Goal: Information Seeking & Learning: Learn about a topic

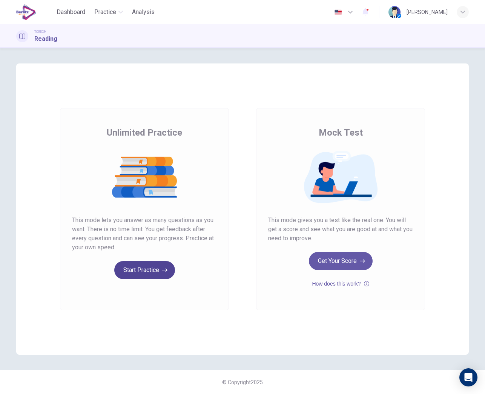
click at [148, 273] on button "Start Practice" at bounding box center [144, 270] width 61 height 18
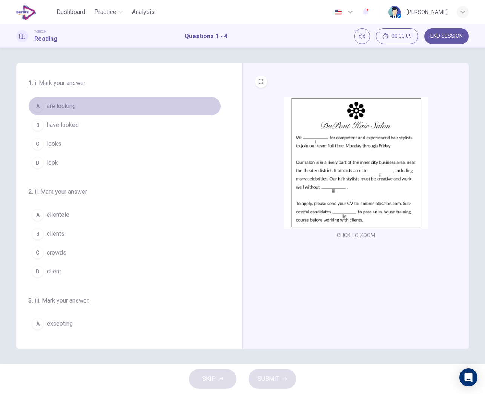
click at [63, 108] on span "are looking" at bounding box center [61, 106] width 29 height 9
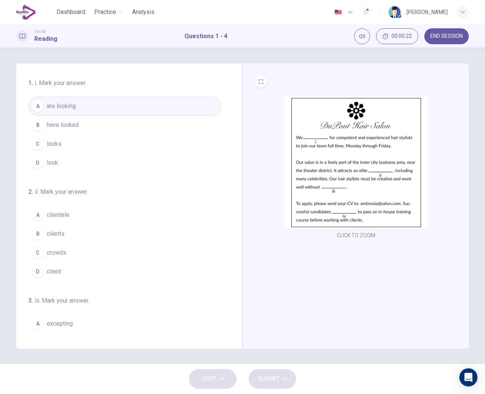
click at [62, 234] on span "clients" at bounding box center [56, 233] width 18 height 9
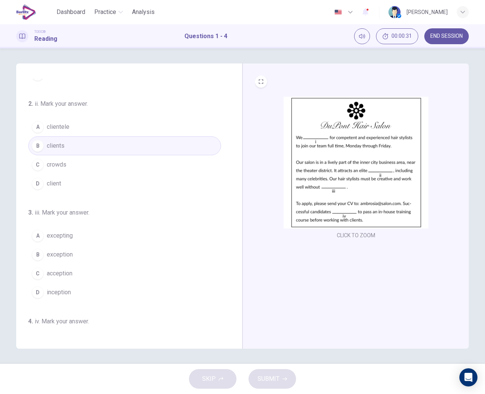
scroll to position [88, 0]
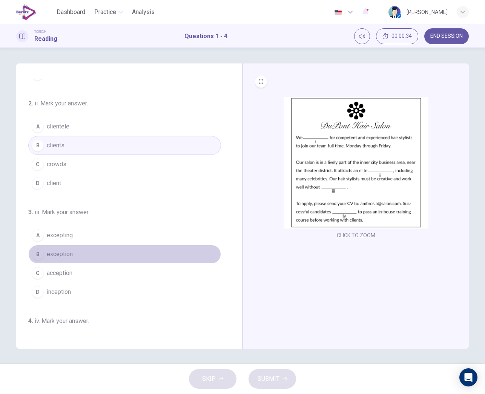
click at [59, 251] on span "exception" at bounding box center [60, 254] width 26 height 9
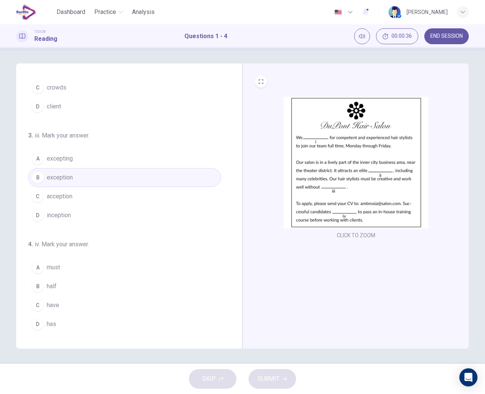
scroll to position [165, 0]
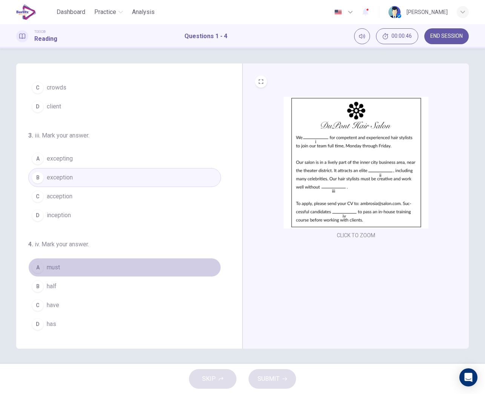
click at [56, 269] on span "must" at bounding box center [53, 267] width 13 height 9
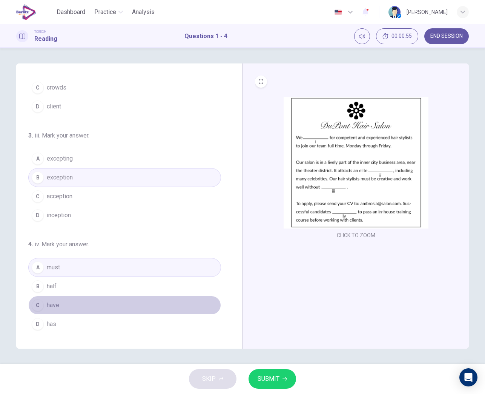
click at [51, 308] on span "have" at bounding box center [53, 304] width 12 height 9
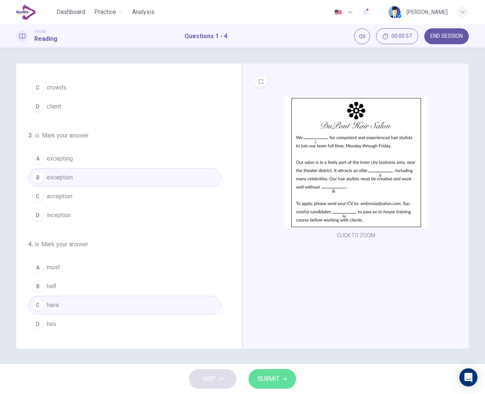
click at [279, 375] on button "SUBMIT" at bounding box center [273, 379] width 48 height 20
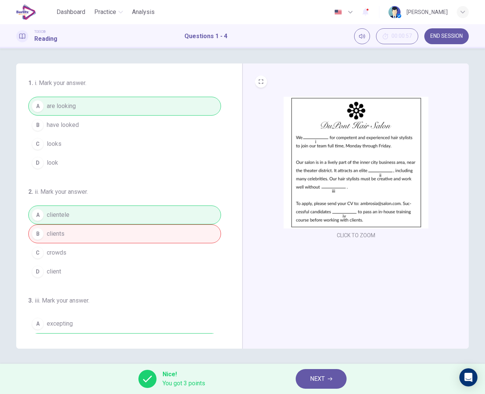
scroll to position [0, 0]
click at [325, 380] on span "NEXT" at bounding box center [317, 378] width 15 height 11
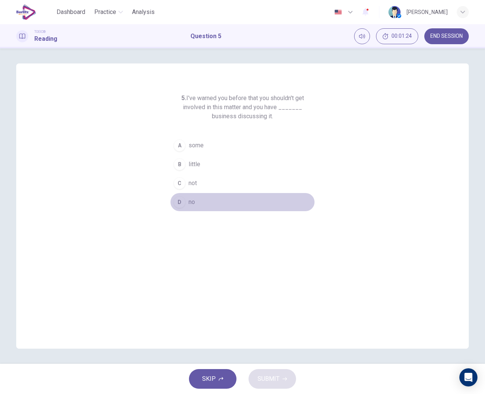
click at [189, 203] on span "no" at bounding box center [192, 201] width 6 height 9
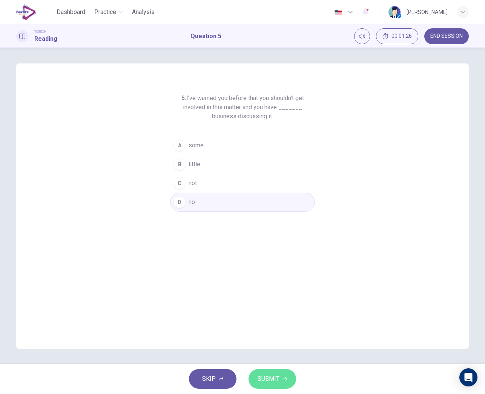
click at [274, 376] on span "SUBMIT" at bounding box center [269, 378] width 22 height 11
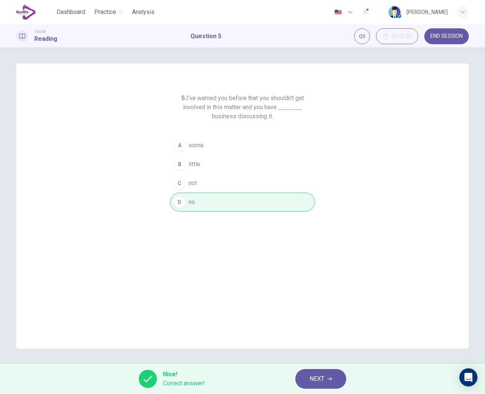
click at [313, 382] on span "NEXT" at bounding box center [317, 378] width 15 height 11
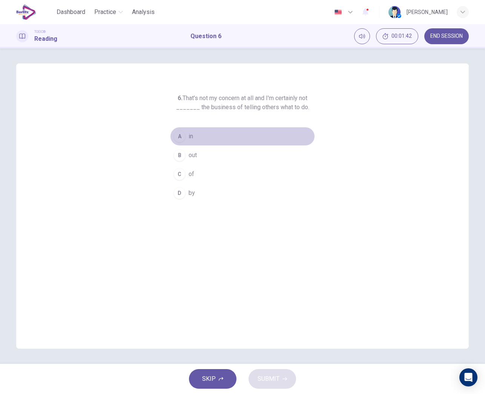
click at [189, 139] on span "in" at bounding box center [191, 136] width 5 height 9
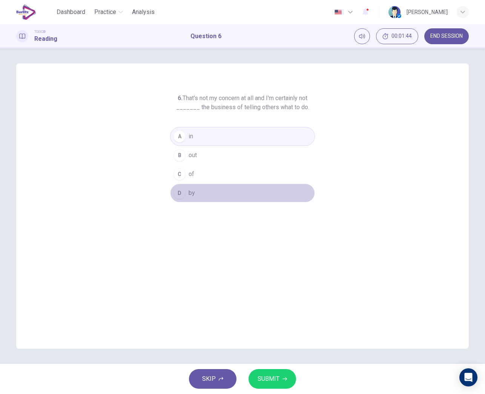
click at [193, 190] on span "by" at bounding box center [192, 192] width 6 height 9
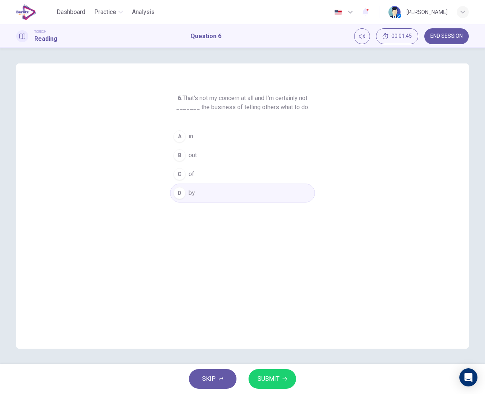
click at [276, 376] on span "SUBMIT" at bounding box center [269, 378] width 22 height 11
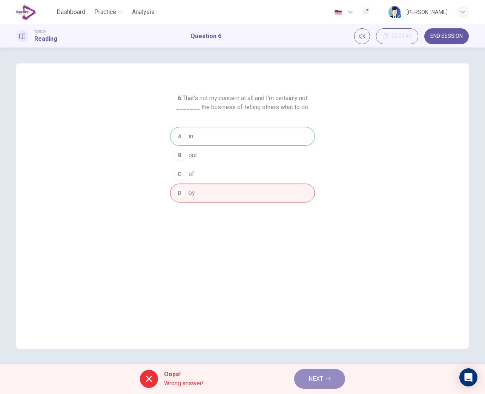
click at [310, 381] on span "NEXT" at bounding box center [316, 378] width 15 height 11
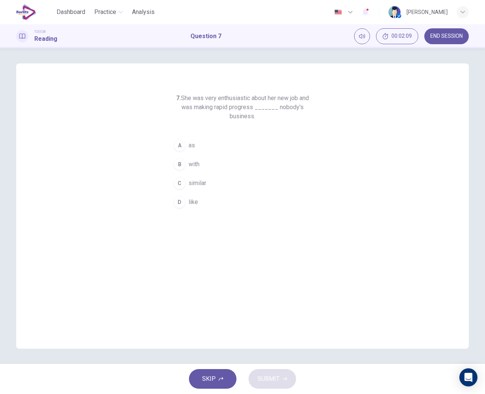
click at [198, 184] on span "similar" at bounding box center [198, 183] width 18 height 9
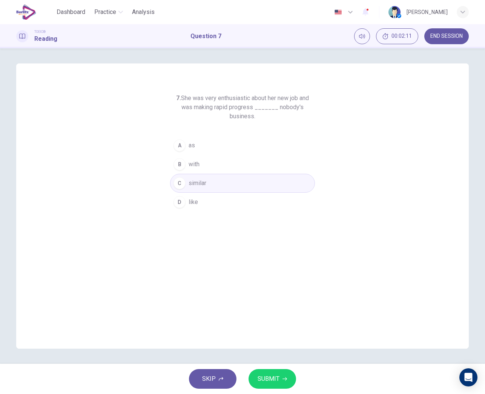
click at [276, 376] on span "SUBMIT" at bounding box center [269, 378] width 22 height 11
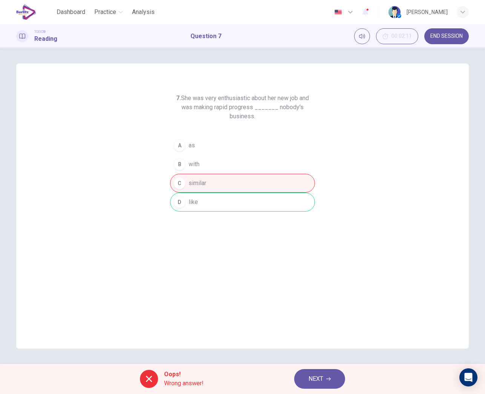
click at [310, 375] on span "NEXT" at bounding box center [316, 378] width 15 height 11
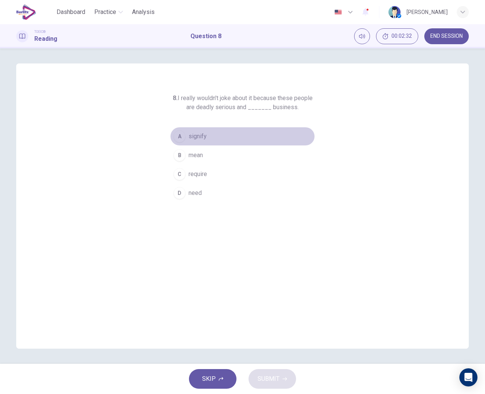
click at [196, 139] on span "signify" at bounding box center [198, 136] width 18 height 9
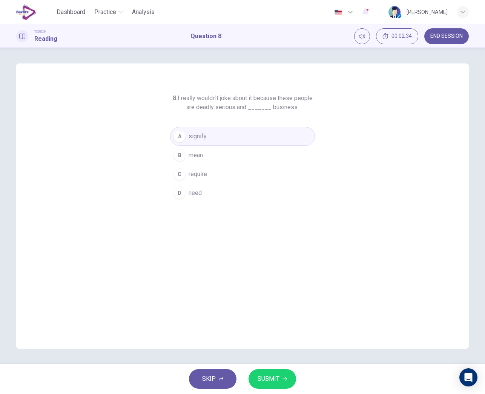
click at [271, 373] on span "SUBMIT" at bounding box center [269, 378] width 22 height 11
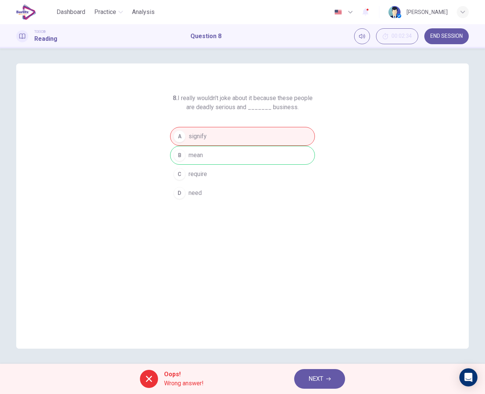
click at [310, 380] on span "NEXT" at bounding box center [316, 378] width 15 height 11
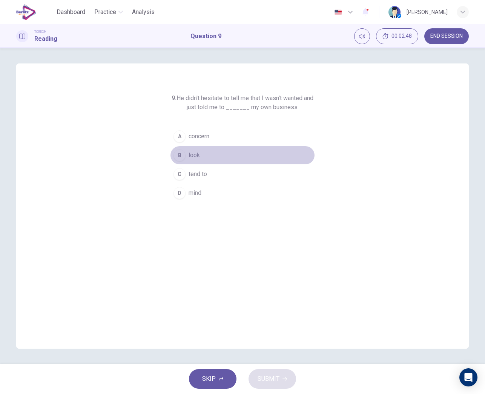
click at [194, 159] on span "look" at bounding box center [194, 155] width 11 height 9
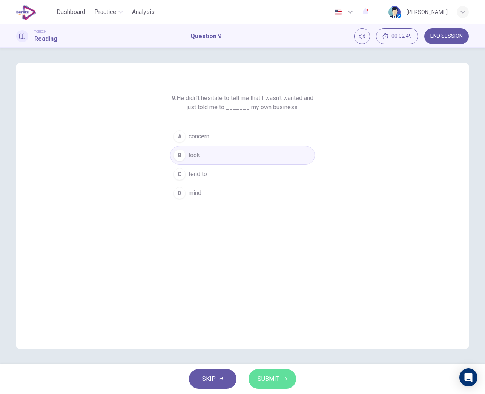
click at [272, 379] on span "SUBMIT" at bounding box center [269, 378] width 22 height 11
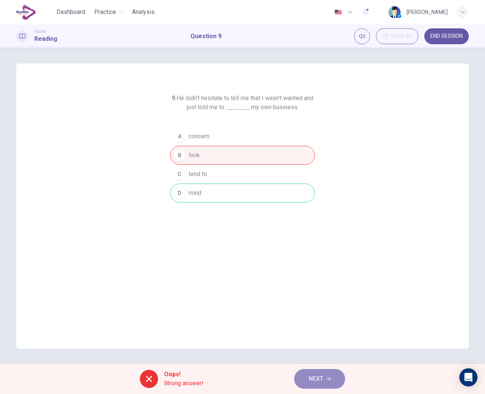
click at [307, 379] on button "NEXT" at bounding box center [319, 379] width 51 height 20
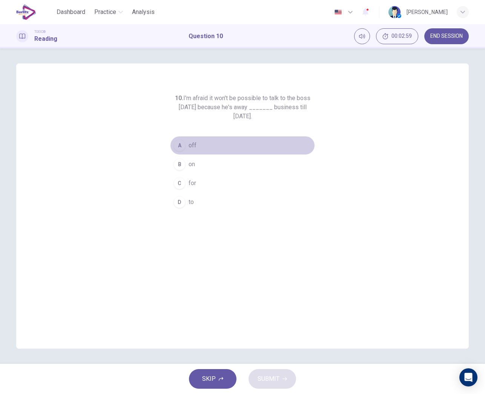
click at [193, 148] on span "off" at bounding box center [193, 145] width 8 height 9
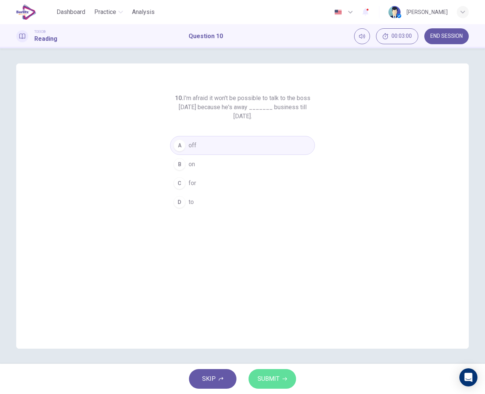
click at [272, 373] on button "SUBMIT" at bounding box center [273, 379] width 48 height 20
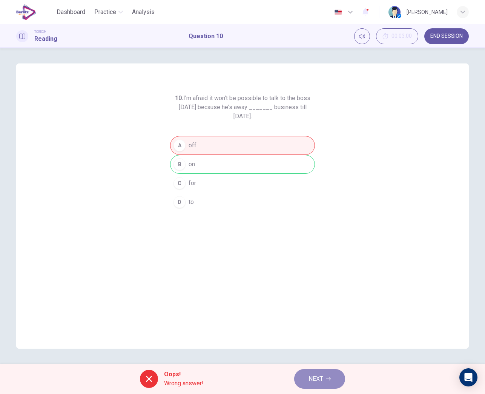
click at [310, 376] on span "NEXT" at bounding box center [316, 378] width 15 height 11
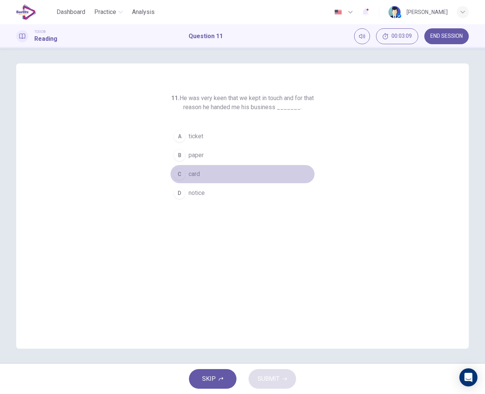
click at [196, 176] on span "card" at bounding box center [194, 173] width 11 height 9
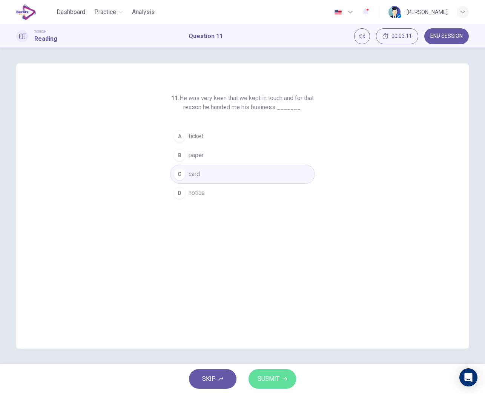
click at [279, 371] on button "SUBMIT" at bounding box center [273, 379] width 48 height 20
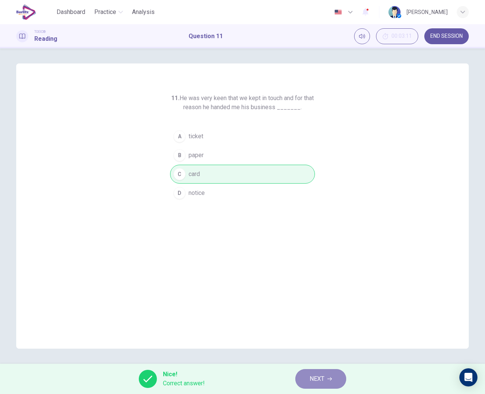
click at [311, 382] on span "NEXT" at bounding box center [317, 378] width 15 height 11
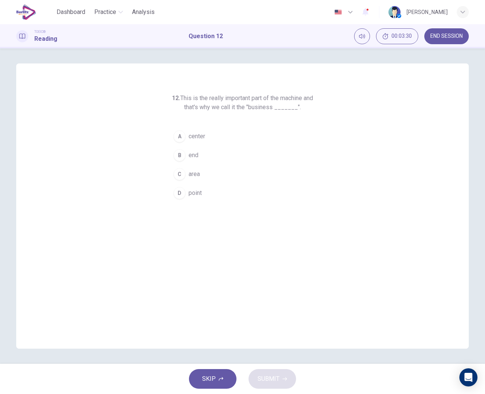
click at [199, 191] on span "point" at bounding box center [195, 192] width 13 height 9
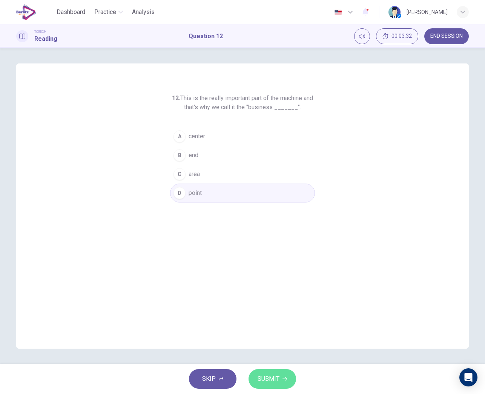
click at [274, 380] on span "SUBMIT" at bounding box center [269, 378] width 22 height 11
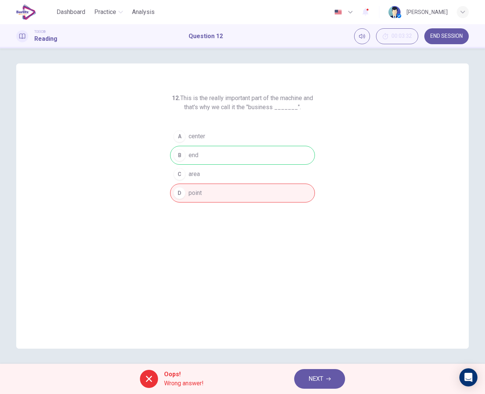
click at [311, 380] on span "NEXT" at bounding box center [316, 378] width 15 height 11
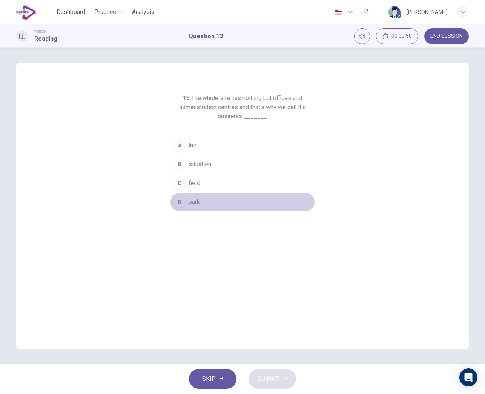
click at [195, 200] on span "park" at bounding box center [194, 201] width 11 height 9
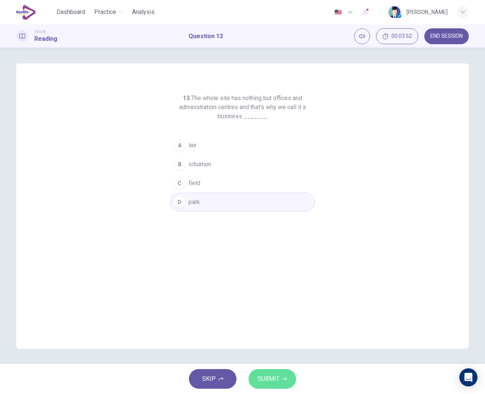
click at [261, 369] on button "SUBMIT" at bounding box center [273, 379] width 48 height 20
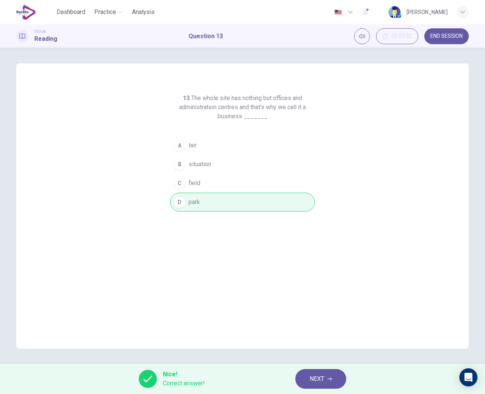
click at [311, 382] on span "NEXT" at bounding box center [317, 378] width 15 height 11
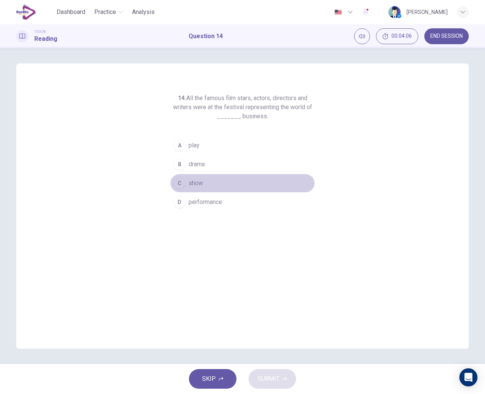
click at [198, 186] on span "show" at bounding box center [196, 183] width 14 height 9
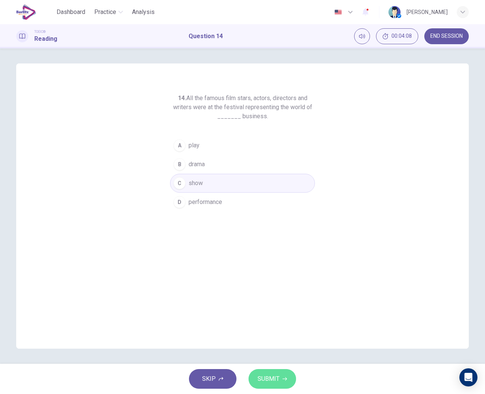
click at [274, 376] on span "SUBMIT" at bounding box center [269, 378] width 22 height 11
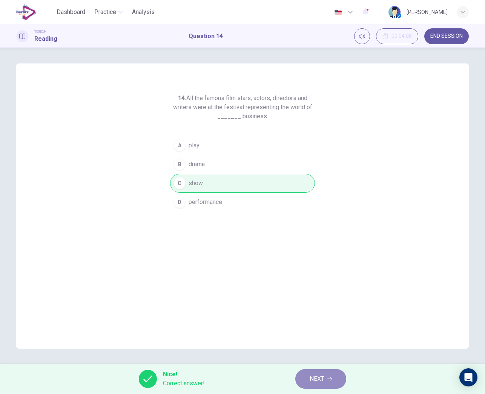
click at [308, 381] on button "NEXT" at bounding box center [321, 379] width 51 height 20
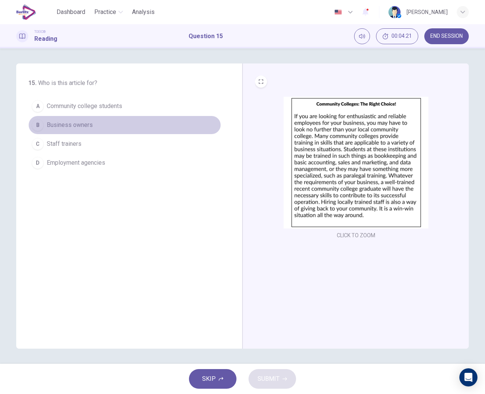
click at [89, 121] on span "Business owners" at bounding box center [70, 124] width 46 height 9
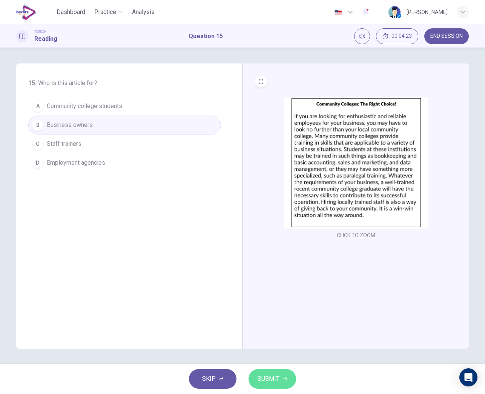
click at [268, 382] on span "SUBMIT" at bounding box center [269, 378] width 22 height 11
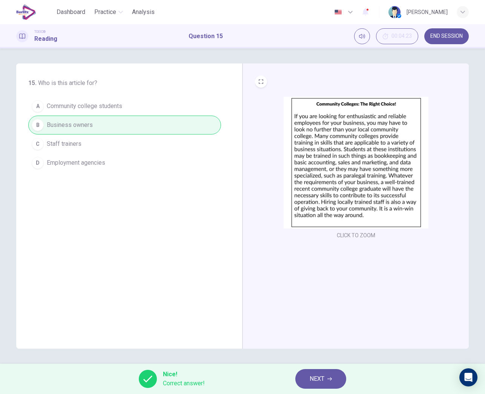
click at [325, 383] on button "NEXT" at bounding box center [321, 379] width 51 height 20
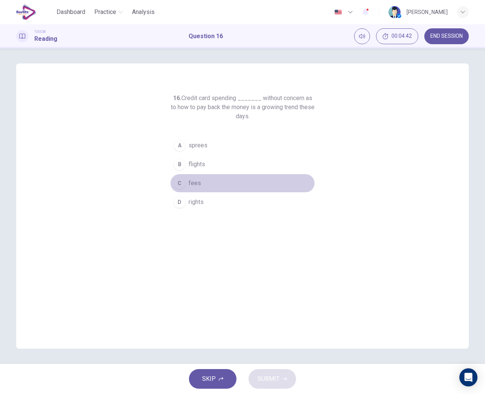
click at [198, 180] on span "fees" at bounding box center [195, 183] width 12 height 9
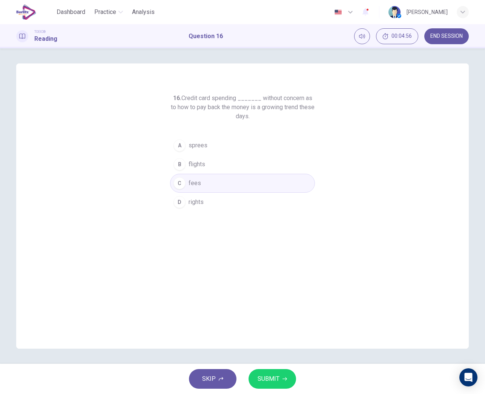
click at [273, 373] on button "SUBMIT" at bounding box center [273, 379] width 48 height 20
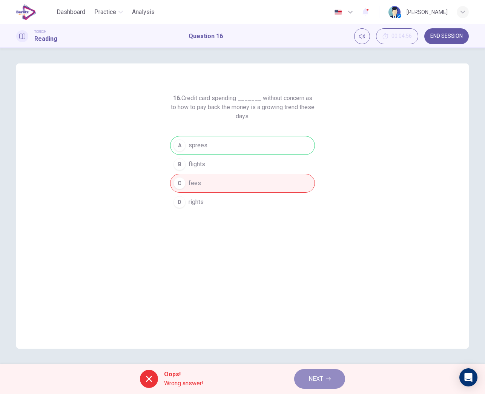
click at [310, 375] on span "NEXT" at bounding box center [316, 378] width 15 height 11
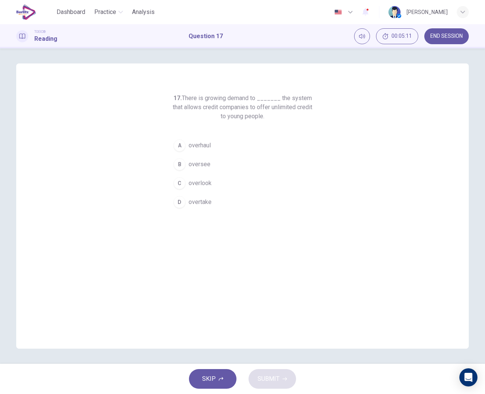
click at [204, 146] on span "overhaul" at bounding box center [200, 145] width 22 height 9
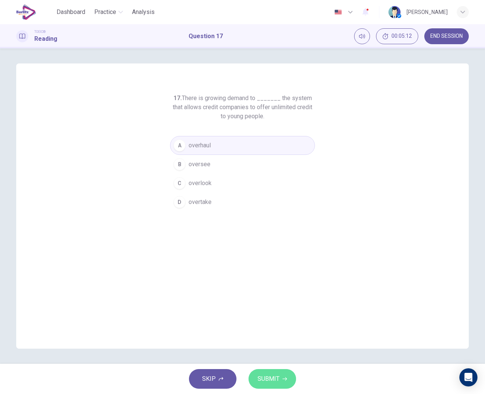
click at [274, 383] on span "SUBMIT" at bounding box center [269, 378] width 22 height 11
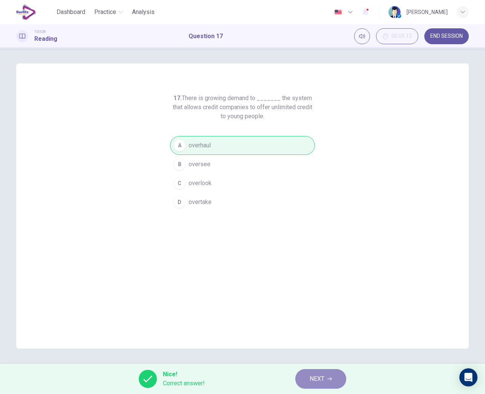
click at [311, 379] on span "NEXT" at bounding box center [317, 378] width 15 height 11
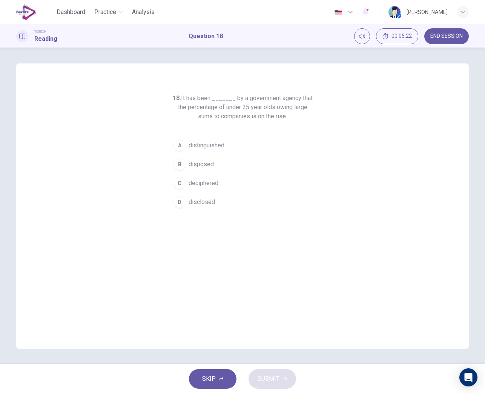
click at [206, 204] on span "disclosed" at bounding box center [202, 201] width 26 height 9
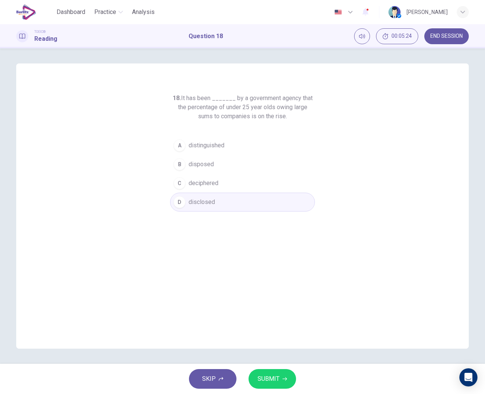
click at [266, 376] on span "SUBMIT" at bounding box center [269, 378] width 22 height 11
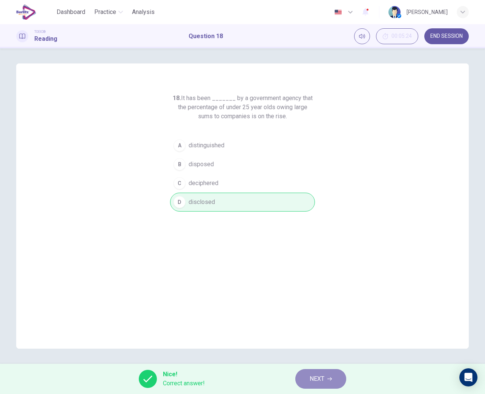
click at [314, 380] on span "NEXT" at bounding box center [317, 378] width 15 height 11
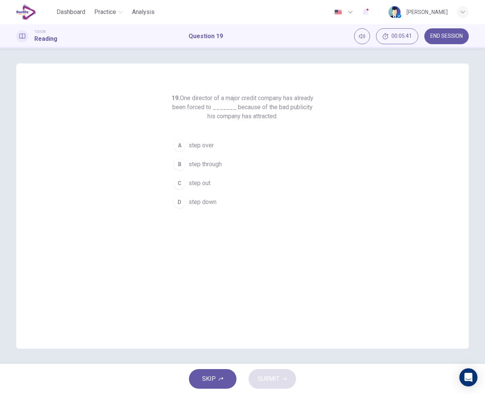
click at [197, 182] on span "step out" at bounding box center [200, 183] width 22 height 9
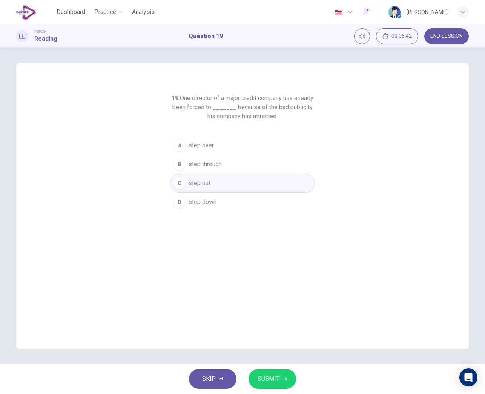
click at [269, 377] on span "SUBMIT" at bounding box center [269, 378] width 22 height 11
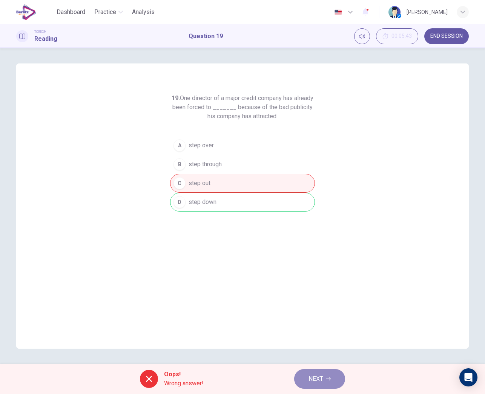
click at [307, 377] on button "NEXT" at bounding box center [319, 379] width 51 height 20
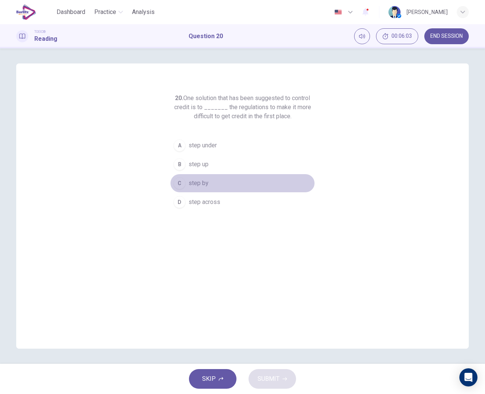
click at [202, 184] on span "step by" at bounding box center [199, 183] width 20 height 9
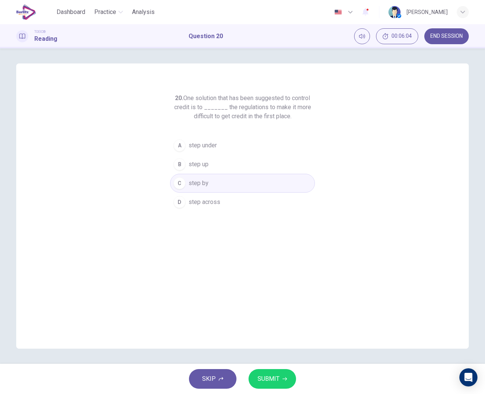
click at [267, 379] on span "SUBMIT" at bounding box center [269, 378] width 22 height 11
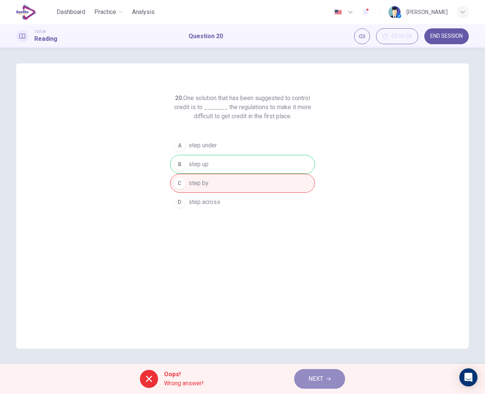
click at [310, 380] on span "NEXT" at bounding box center [316, 378] width 15 height 11
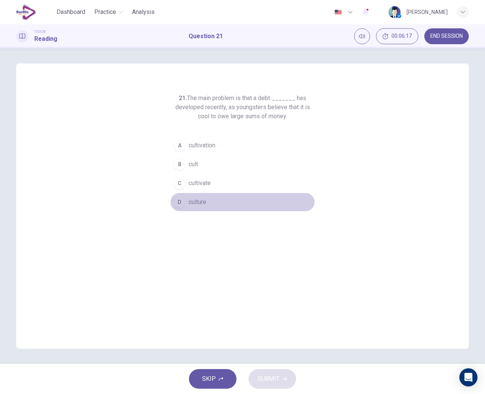
click at [199, 204] on span "culture" at bounding box center [198, 201] width 18 height 9
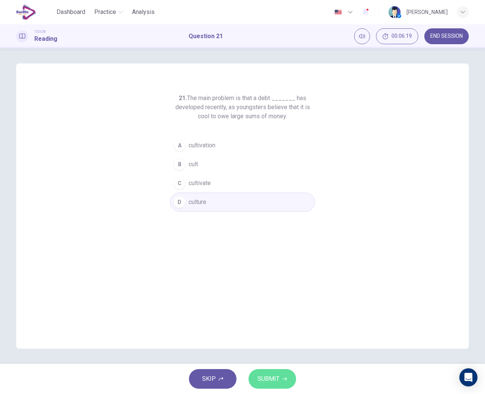
click at [270, 376] on span "SUBMIT" at bounding box center [269, 378] width 22 height 11
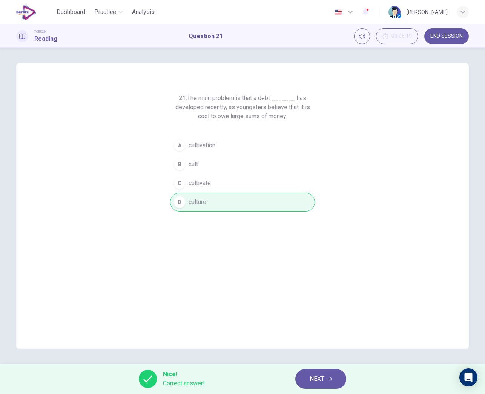
click at [317, 376] on span "NEXT" at bounding box center [317, 378] width 15 height 11
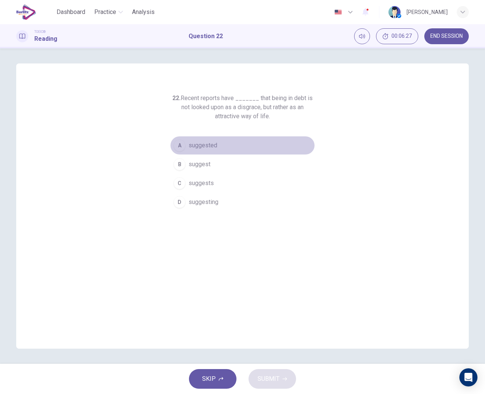
click at [206, 139] on button "A suggested" at bounding box center [242, 145] width 145 height 19
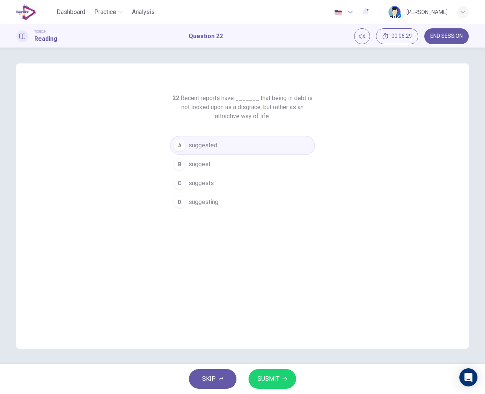
click at [285, 375] on button "SUBMIT" at bounding box center [273, 379] width 48 height 20
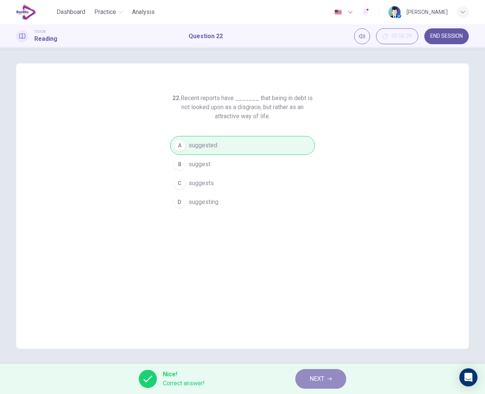
click at [309, 375] on button "NEXT" at bounding box center [321, 379] width 51 height 20
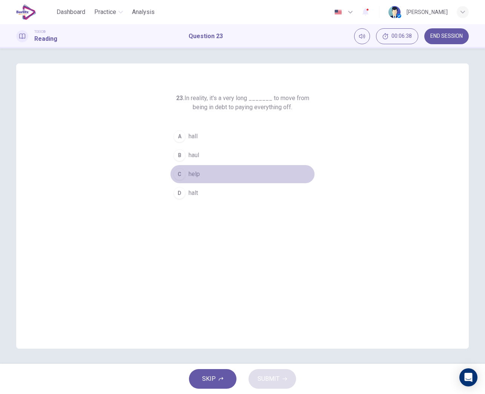
click at [193, 174] on span "help" at bounding box center [194, 173] width 11 height 9
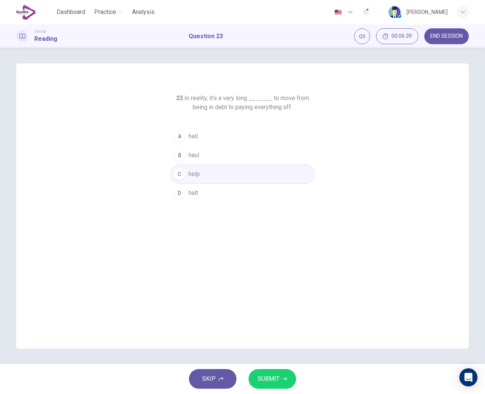
click at [274, 376] on span "SUBMIT" at bounding box center [269, 378] width 22 height 11
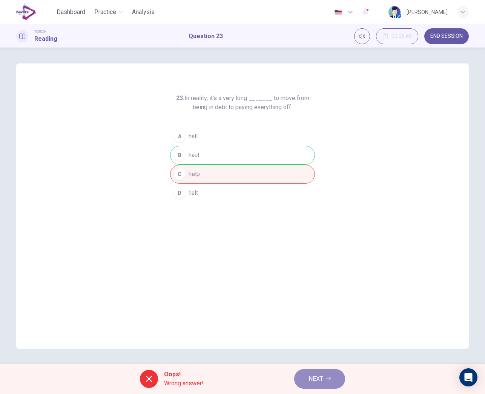
click at [312, 376] on span "NEXT" at bounding box center [316, 378] width 15 height 11
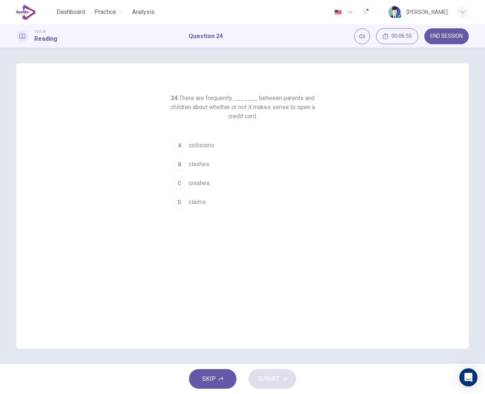
click at [202, 200] on span "claims" at bounding box center [197, 201] width 17 height 9
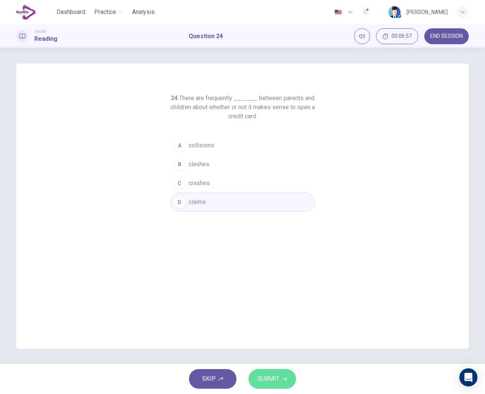
click at [271, 373] on button "SUBMIT" at bounding box center [273, 379] width 48 height 20
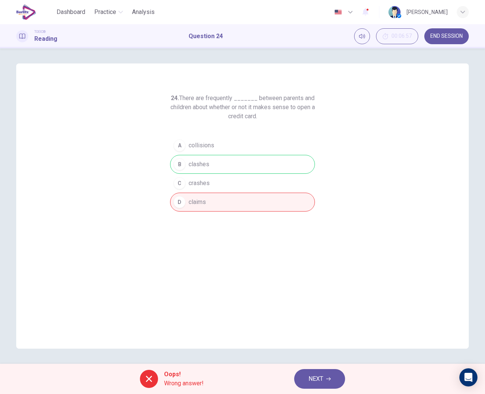
click at [312, 379] on span "NEXT" at bounding box center [316, 378] width 15 height 11
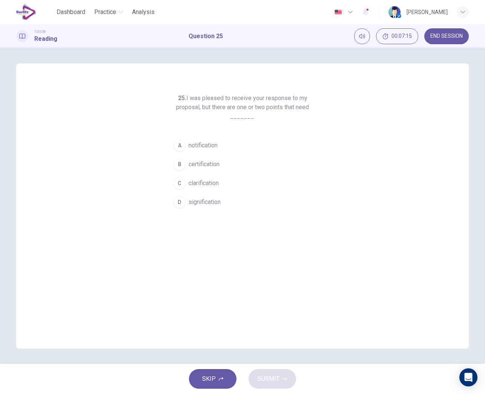
click at [201, 180] on span "clarification" at bounding box center [204, 183] width 30 height 9
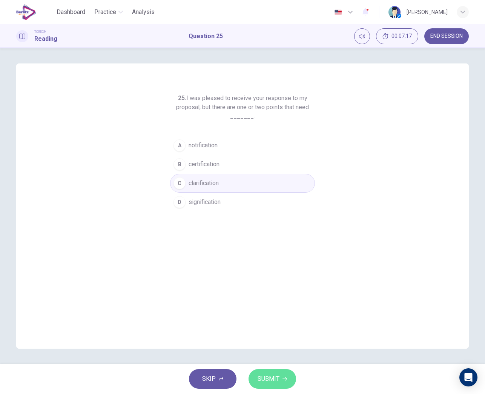
click at [272, 375] on span "SUBMIT" at bounding box center [269, 378] width 22 height 11
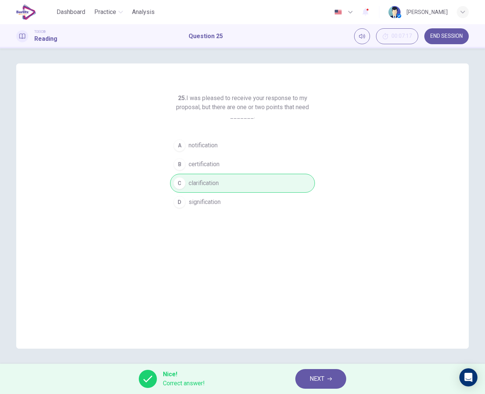
click at [307, 380] on button "NEXT" at bounding box center [321, 379] width 51 height 20
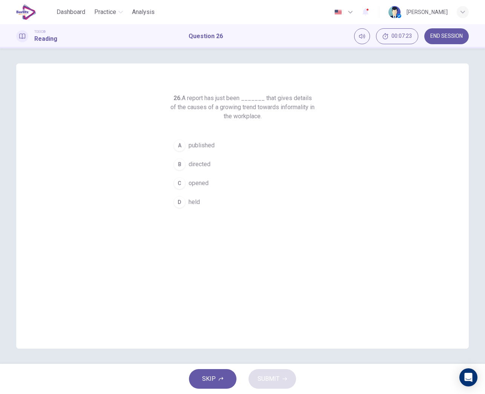
click at [209, 147] on span "published" at bounding box center [202, 145] width 26 height 9
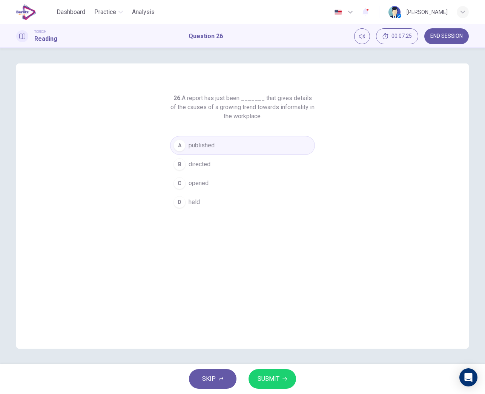
click at [273, 375] on span "SUBMIT" at bounding box center [269, 378] width 22 height 11
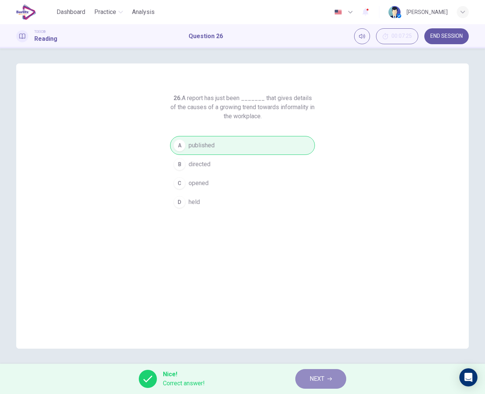
click at [306, 379] on button "NEXT" at bounding box center [321, 379] width 51 height 20
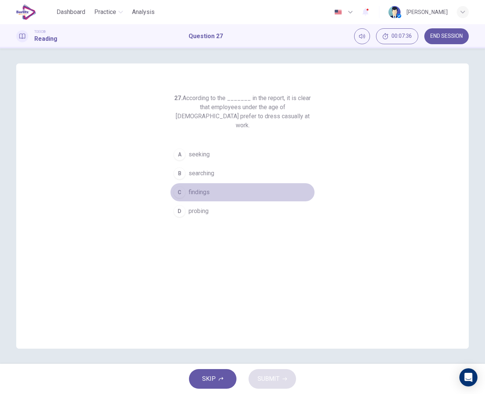
click at [208, 188] on span "findings" at bounding box center [199, 192] width 21 height 9
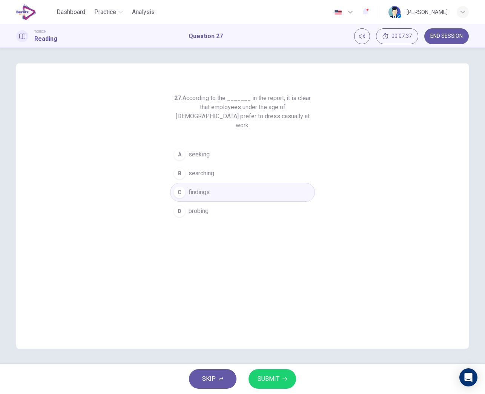
click at [275, 376] on span "SUBMIT" at bounding box center [269, 378] width 22 height 11
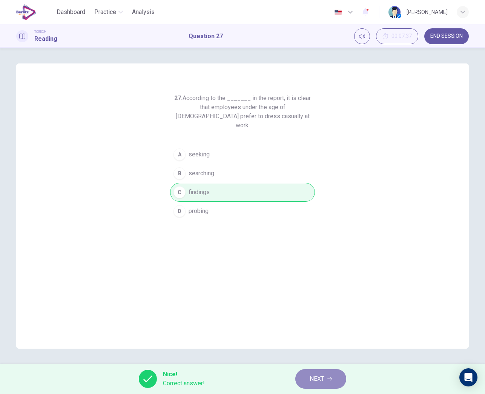
click at [317, 382] on span "NEXT" at bounding box center [317, 378] width 15 height 11
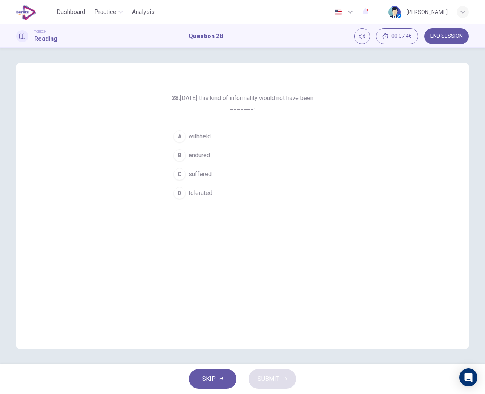
click at [208, 194] on span "tolerated" at bounding box center [201, 192] width 24 height 9
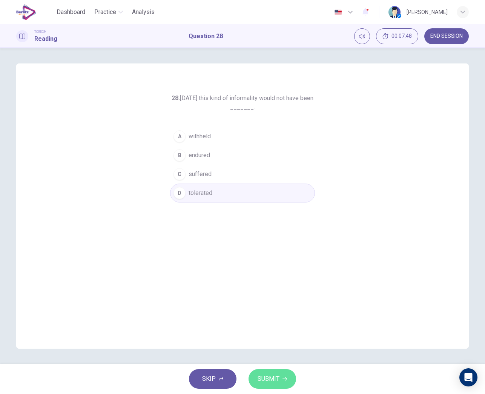
click at [273, 374] on span "SUBMIT" at bounding box center [269, 378] width 22 height 11
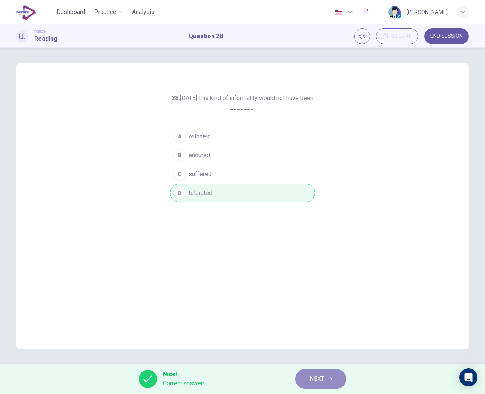
click at [310, 379] on button "NEXT" at bounding box center [321, 379] width 51 height 20
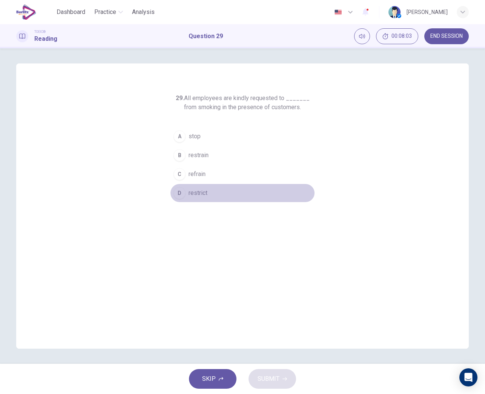
click at [202, 190] on span "restrict" at bounding box center [198, 192] width 19 height 9
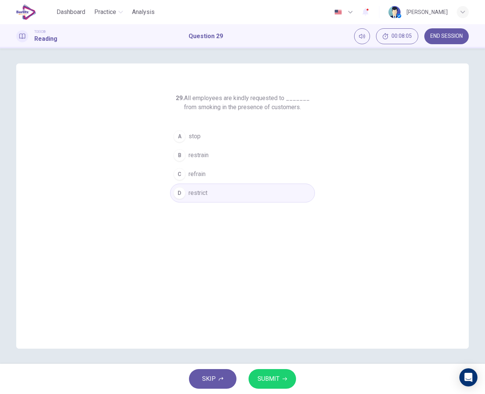
click at [270, 374] on span "SUBMIT" at bounding box center [269, 378] width 22 height 11
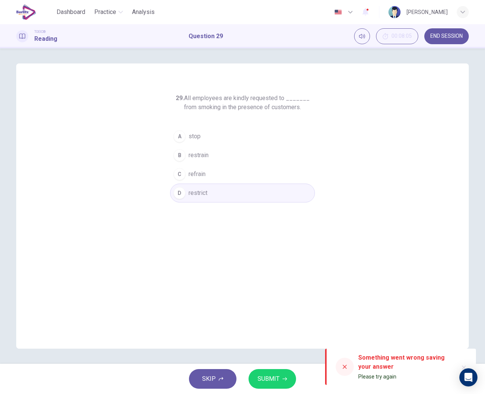
click at [209, 195] on button "D restrict" at bounding box center [242, 192] width 145 height 19
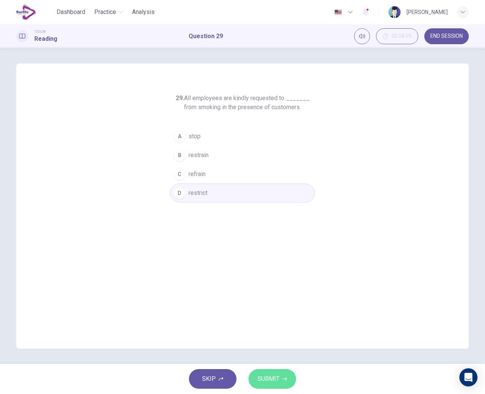
click at [275, 378] on span "SUBMIT" at bounding box center [269, 378] width 22 height 11
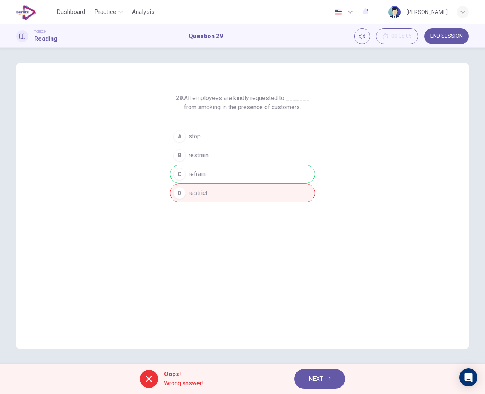
click at [317, 379] on span "NEXT" at bounding box center [316, 378] width 15 height 11
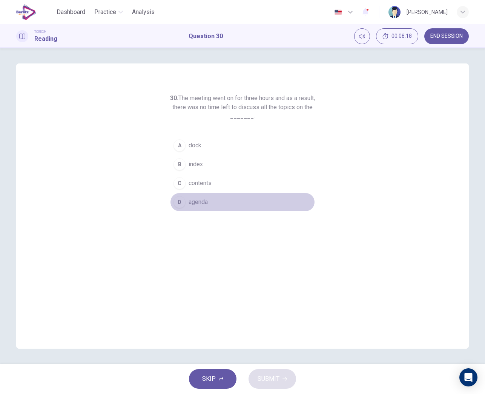
click at [207, 196] on button "D agenda" at bounding box center [242, 202] width 145 height 19
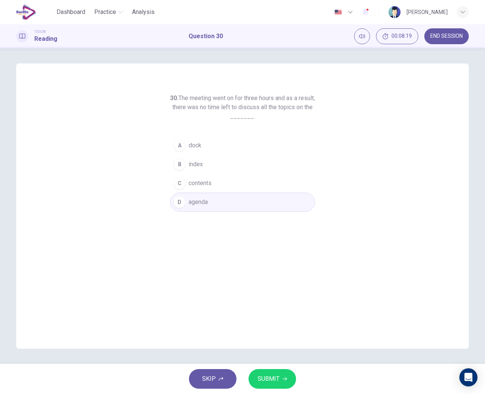
click at [274, 373] on button "SUBMIT" at bounding box center [273, 379] width 48 height 20
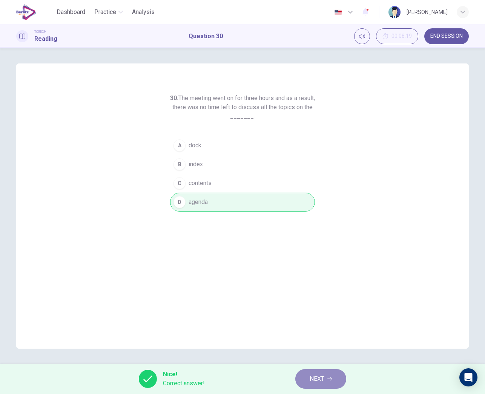
click at [300, 377] on button "NEXT" at bounding box center [321, 379] width 51 height 20
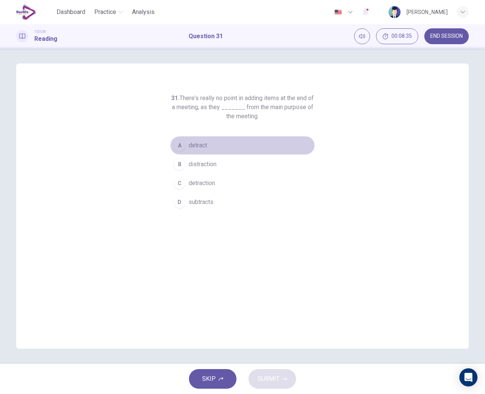
click at [205, 148] on span "detract" at bounding box center [198, 145] width 18 height 9
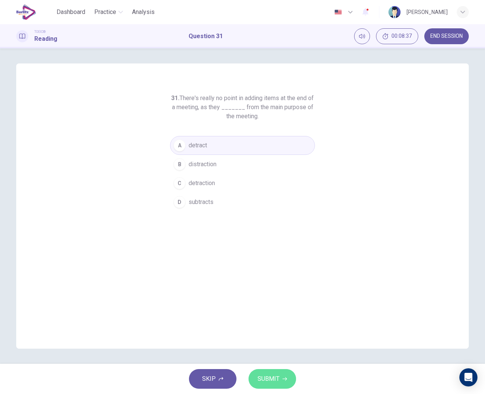
click at [283, 378] on icon "button" at bounding box center [285, 378] width 5 height 5
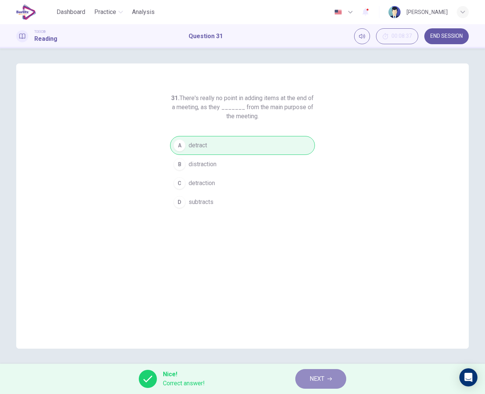
click at [308, 376] on button "NEXT" at bounding box center [321, 379] width 51 height 20
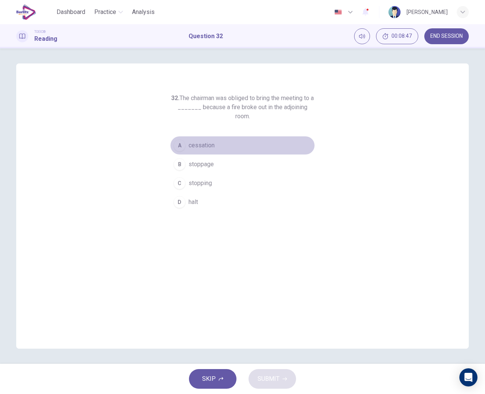
click at [208, 152] on button "A cessation" at bounding box center [242, 145] width 145 height 19
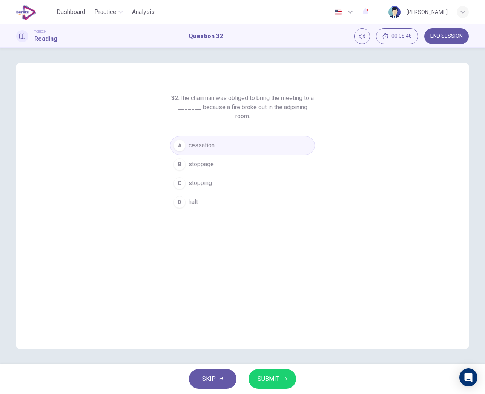
click at [271, 382] on span "SUBMIT" at bounding box center [269, 378] width 22 height 11
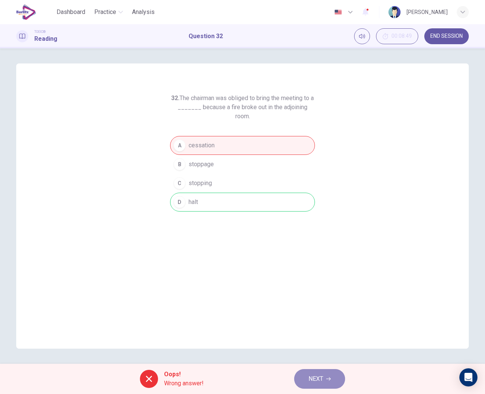
click at [309, 381] on span "NEXT" at bounding box center [316, 378] width 15 height 11
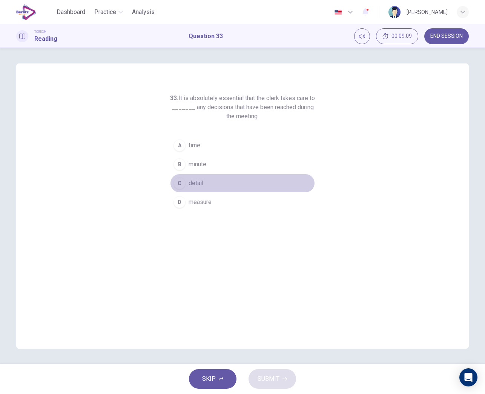
click at [196, 186] on span "detail" at bounding box center [196, 183] width 15 height 9
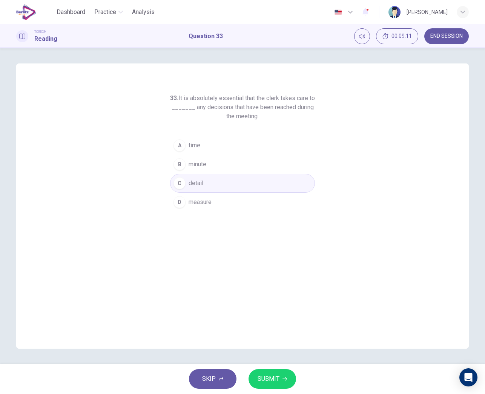
click at [276, 383] on span "SUBMIT" at bounding box center [269, 378] width 22 height 11
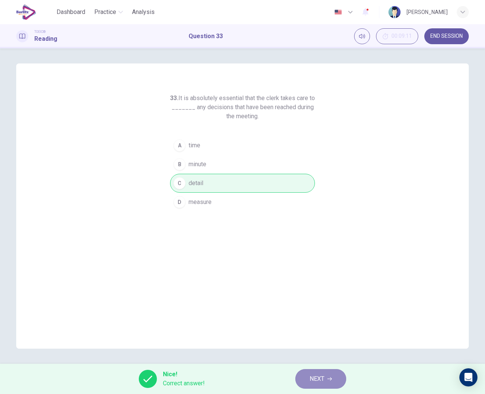
click at [308, 380] on button "NEXT" at bounding box center [321, 379] width 51 height 20
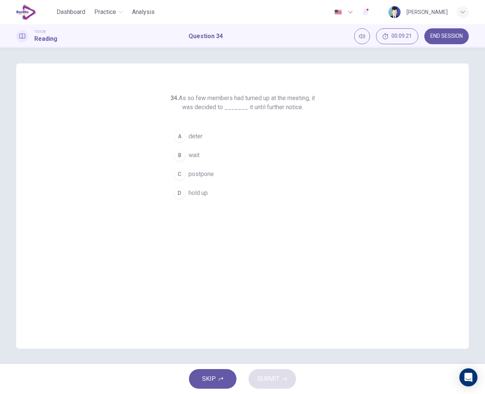
click at [206, 174] on span "postpone" at bounding box center [201, 173] width 25 height 9
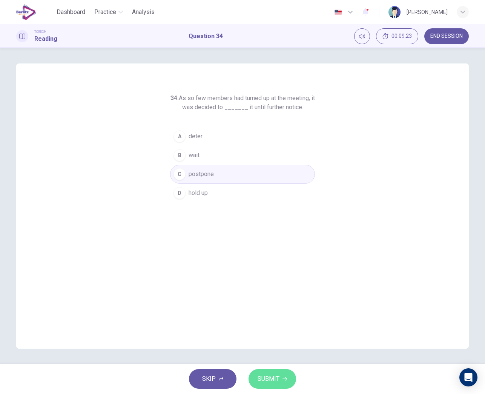
click at [268, 377] on span "SUBMIT" at bounding box center [269, 378] width 22 height 11
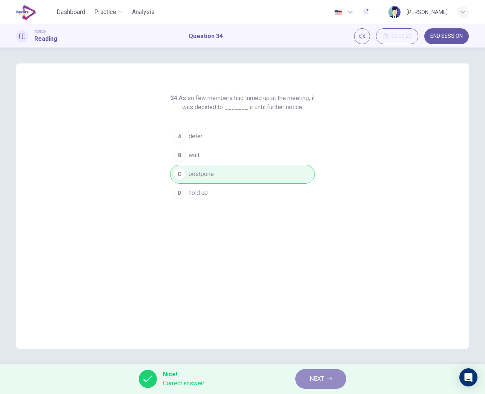
click at [313, 376] on span "NEXT" at bounding box center [317, 378] width 15 height 11
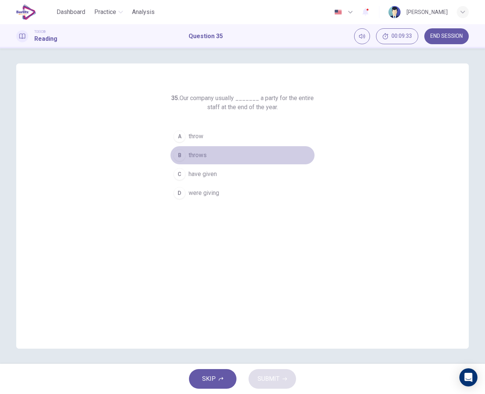
click at [199, 153] on span "throws" at bounding box center [198, 155] width 18 height 9
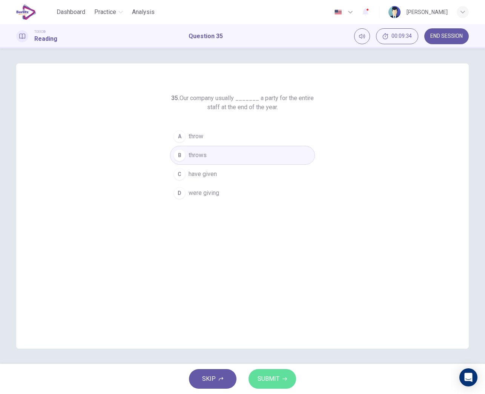
click at [278, 377] on span "SUBMIT" at bounding box center [269, 378] width 22 height 11
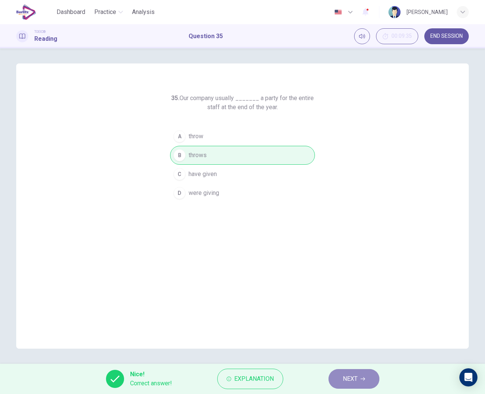
click at [340, 381] on button "NEXT" at bounding box center [354, 379] width 51 height 20
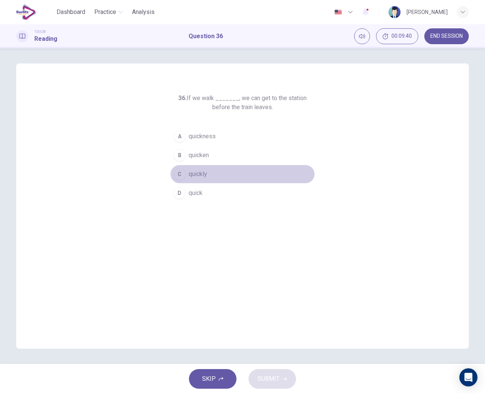
click at [198, 176] on span "quickly" at bounding box center [198, 173] width 18 height 9
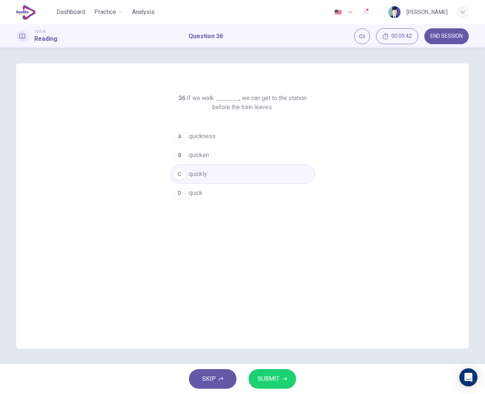
click at [277, 379] on span "SUBMIT" at bounding box center [269, 378] width 22 height 11
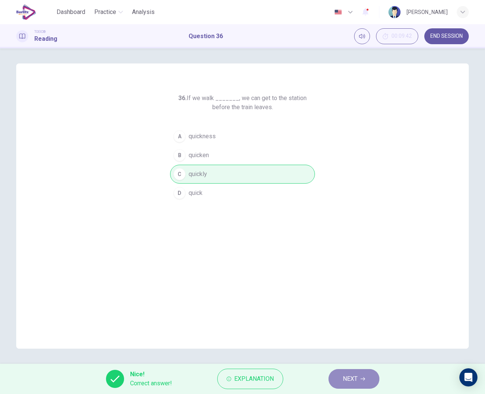
click at [349, 377] on span "NEXT" at bounding box center [350, 378] width 15 height 11
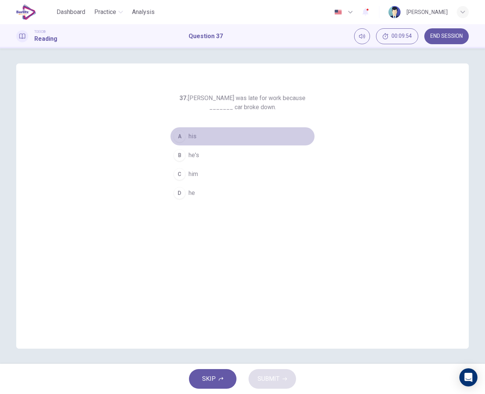
click at [189, 137] on span "his" at bounding box center [193, 136] width 8 height 9
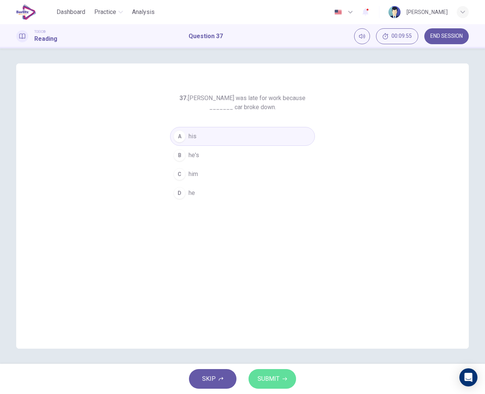
click at [278, 382] on span "SUBMIT" at bounding box center [269, 378] width 22 height 11
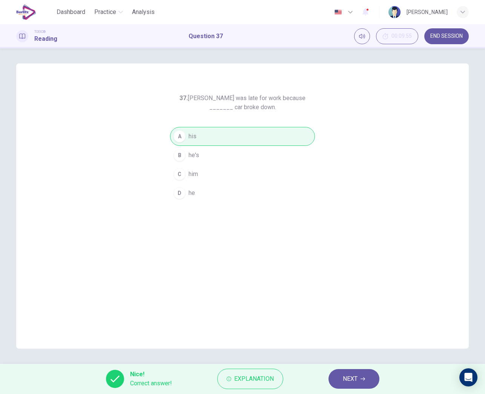
click at [345, 377] on span "NEXT" at bounding box center [350, 378] width 15 height 11
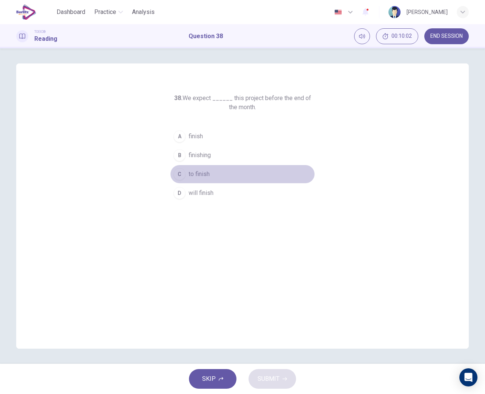
click at [206, 172] on span "to finish" at bounding box center [199, 173] width 21 height 9
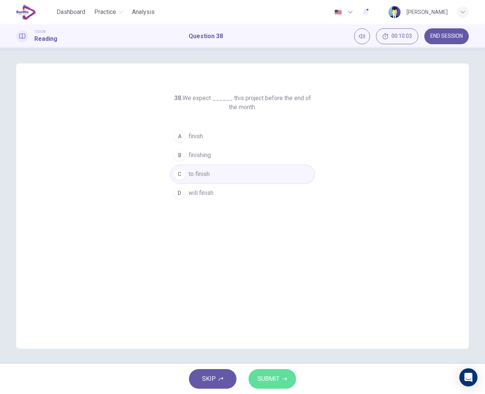
click at [275, 382] on span "SUBMIT" at bounding box center [269, 378] width 22 height 11
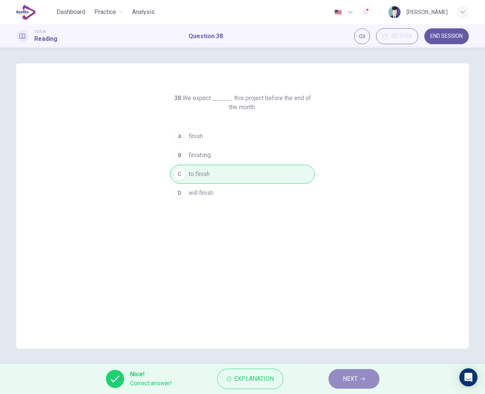
click at [347, 377] on span "NEXT" at bounding box center [350, 378] width 15 height 11
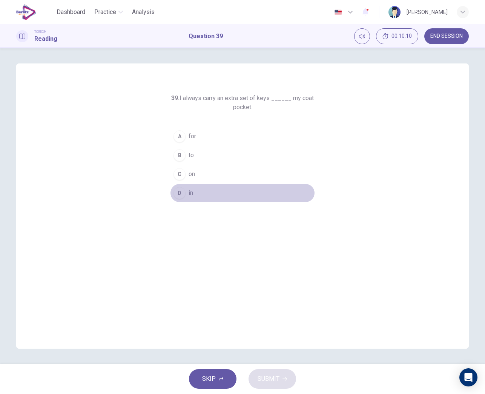
click at [192, 193] on span "in" at bounding box center [191, 192] width 5 height 9
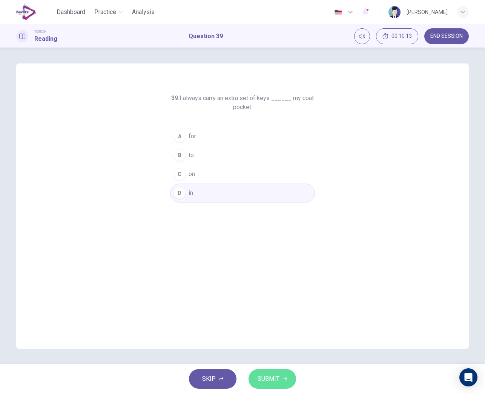
click at [273, 373] on button "SUBMIT" at bounding box center [273, 379] width 48 height 20
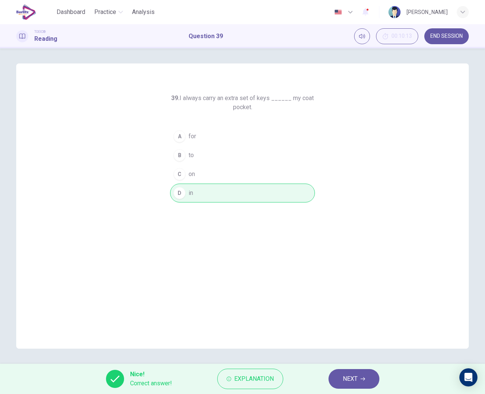
click at [350, 376] on span "NEXT" at bounding box center [350, 378] width 15 height 11
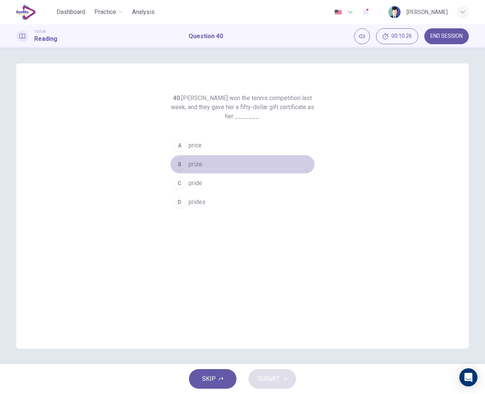
click at [198, 166] on span "prize" at bounding box center [196, 164] width 14 height 9
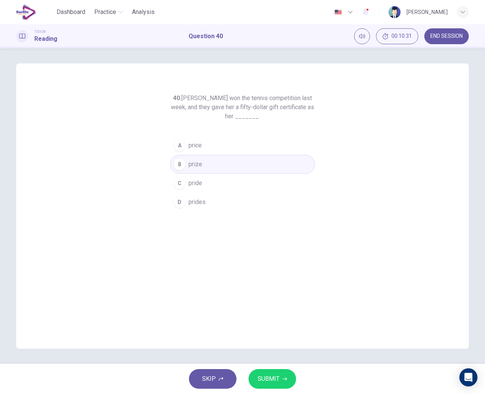
click at [201, 147] on span "price" at bounding box center [195, 145] width 13 height 9
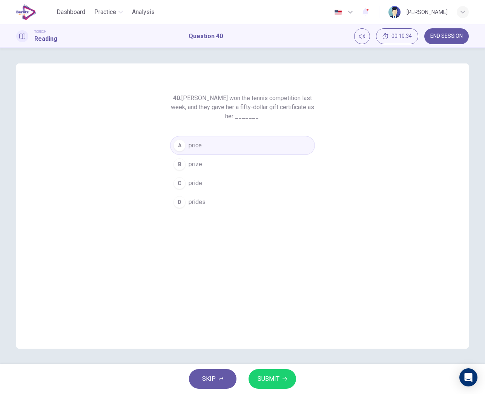
click at [276, 373] on span "SUBMIT" at bounding box center [269, 378] width 22 height 11
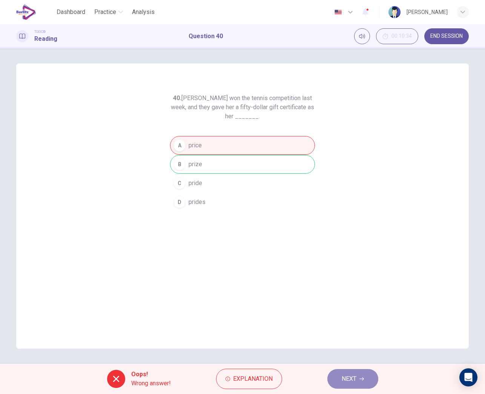
click at [334, 376] on button "NEXT" at bounding box center [353, 379] width 51 height 20
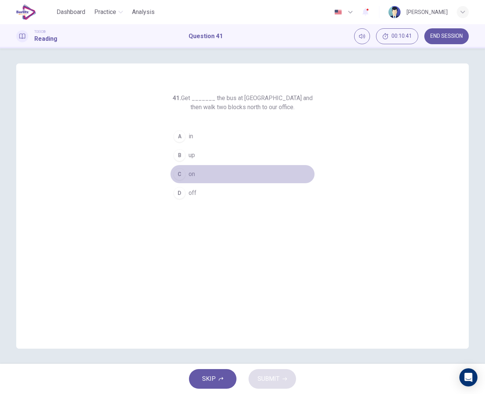
click at [194, 174] on span "on" at bounding box center [192, 173] width 6 height 9
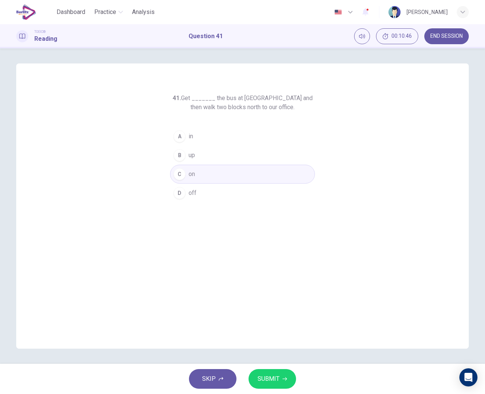
click at [193, 139] on span "in" at bounding box center [191, 136] width 5 height 9
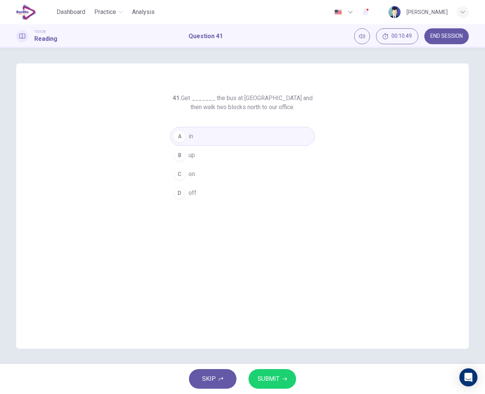
click at [273, 376] on span "SUBMIT" at bounding box center [269, 378] width 22 height 11
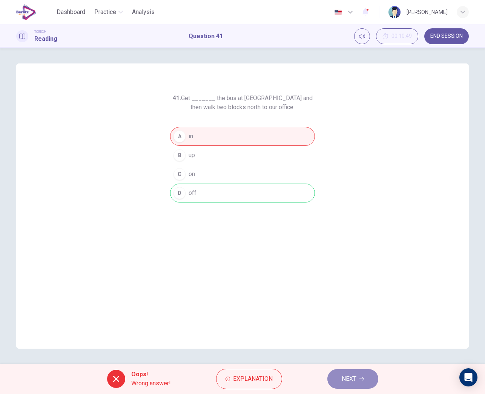
click at [344, 380] on span "NEXT" at bounding box center [349, 378] width 15 height 11
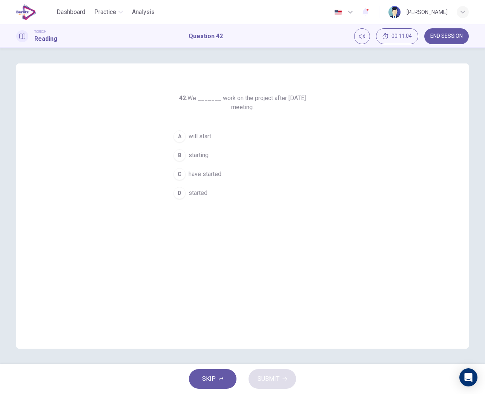
click at [208, 137] on span "will start" at bounding box center [200, 136] width 23 height 9
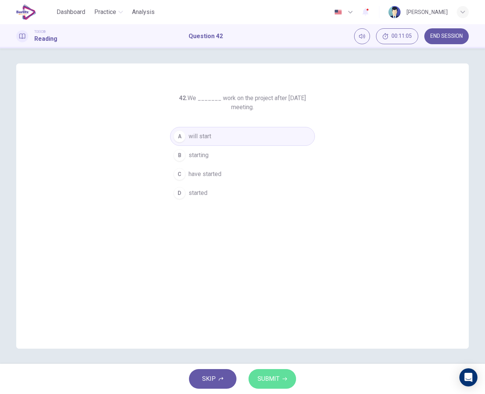
click at [273, 382] on span "SUBMIT" at bounding box center [269, 378] width 22 height 11
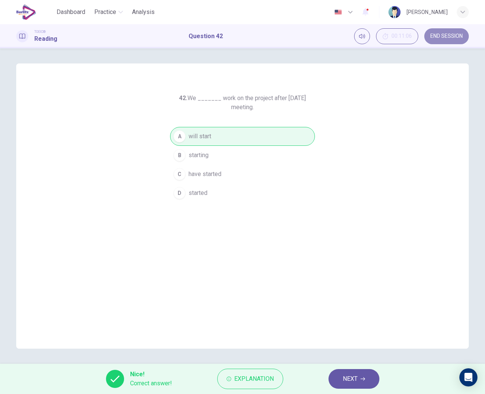
click at [440, 37] on span "END SESSION" at bounding box center [447, 36] width 32 height 6
